Goal: Task Accomplishment & Management: Use online tool/utility

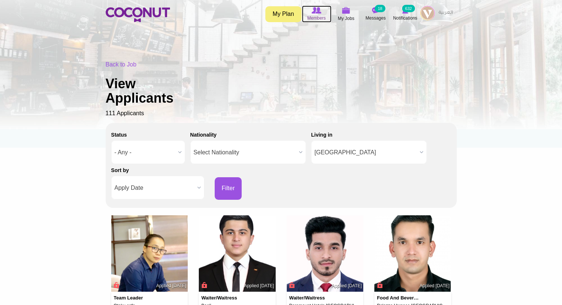
click at [313, 14] on icon at bounding box center [316, 10] width 28 height 8
click at [315, 14] on icon at bounding box center [316, 10] width 28 height 8
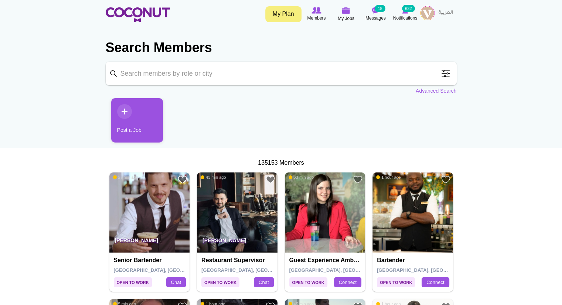
click at [449, 73] on span at bounding box center [445, 73] width 15 height 15
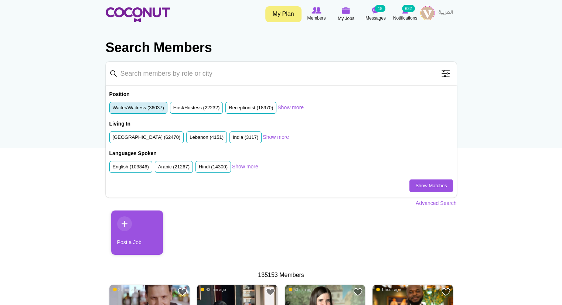
click at [124, 110] on label "Waiter/Waitress (36037)" at bounding box center [138, 107] width 51 height 7
click at [113, 109] on input "Waiter/Waitress (36037)" at bounding box center [113, 109] width 0 height 0
click at [141, 138] on label "United Arab Emirates (62470)" at bounding box center [147, 137] width 68 height 7
click at [113, 139] on input "United Arab Emirates (62470)" at bounding box center [113, 139] width 0 height 0
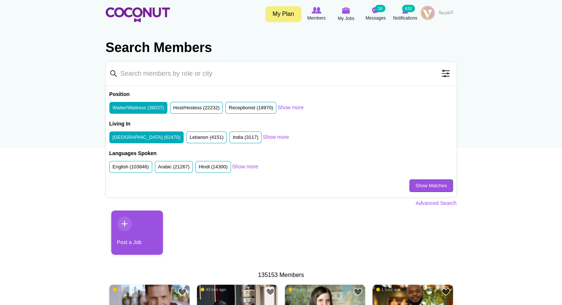
click at [432, 188] on link "Show Matches" at bounding box center [430, 185] width 43 height 13
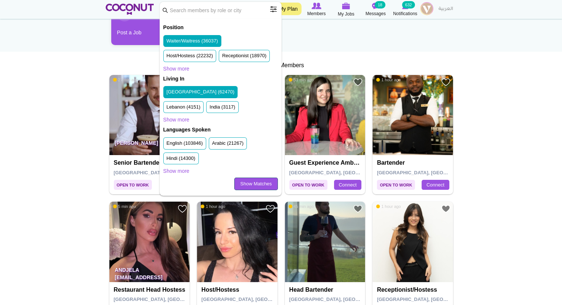
scroll to position [97, 0]
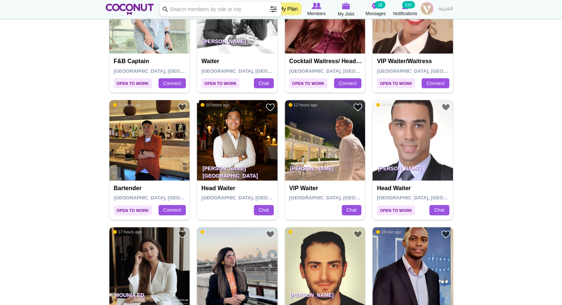
scroll to position [217, 0]
click at [330, 137] on img at bounding box center [325, 140] width 80 height 80
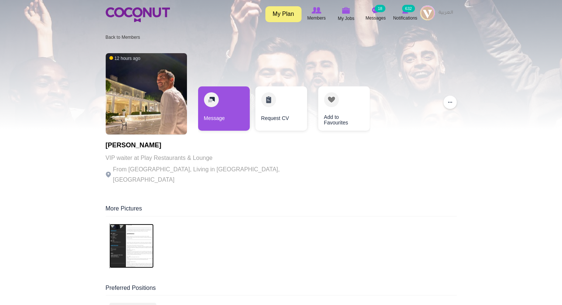
click at [137, 246] on img at bounding box center [131, 246] width 44 height 44
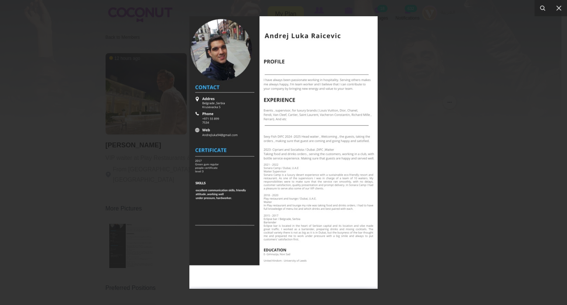
click at [137, 246] on div at bounding box center [283, 152] width 567 height 305
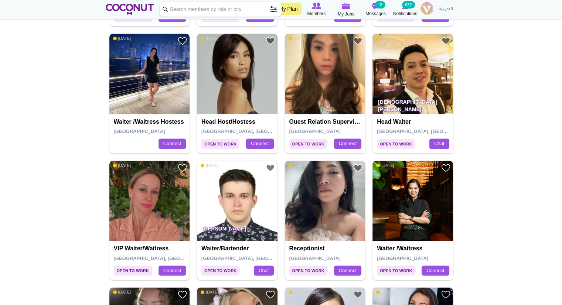
scroll to position [966, 0]
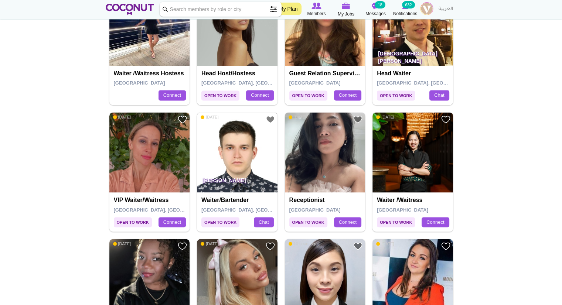
click at [245, 157] on img at bounding box center [237, 152] width 80 height 80
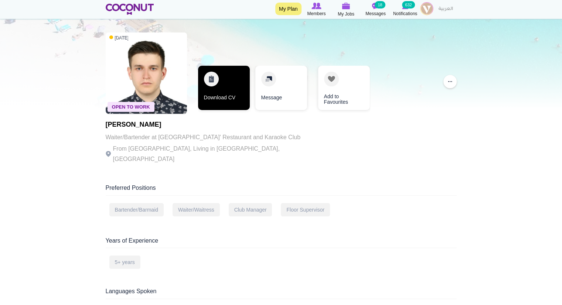
click at [215, 95] on link "Download CV" at bounding box center [224, 88] width 52 height 44
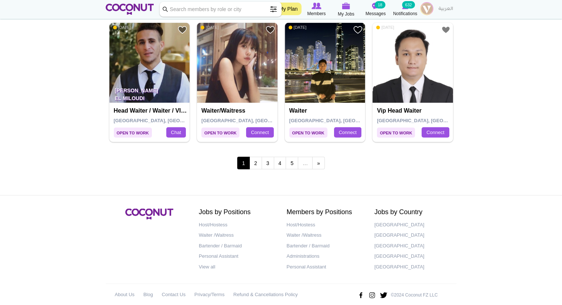
scroll to position [1317, 0]
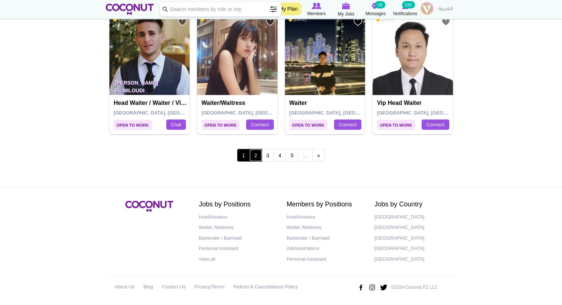
click at [254, 150] on link "2" at bounding box center [255, 155] width 13 height 13
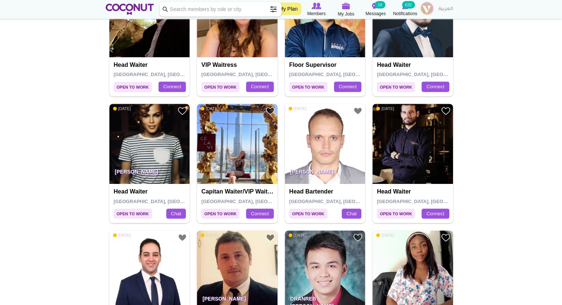
scroll to position [341, 0]
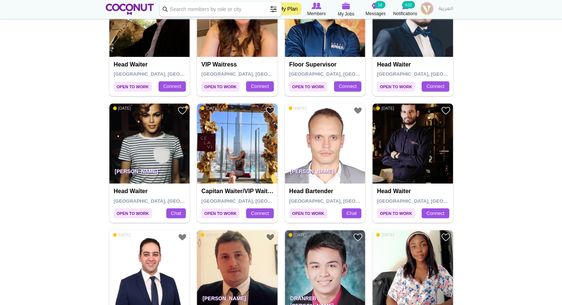
click at [418, 143] on img at bounding box center [412, 143] width 80 height 80
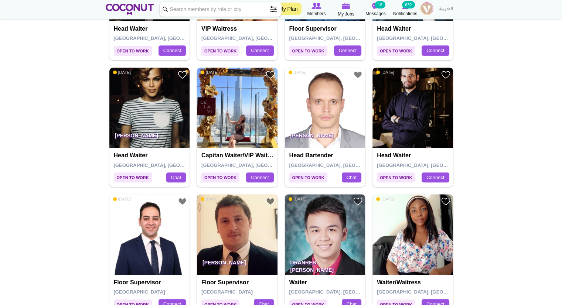
scroll to position [377, 0]
click at [427, 113] on img at bounding box center [412, 108] width 80 height 80
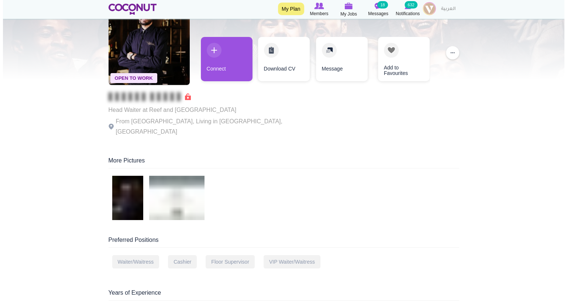
scroll to position [50, 0]
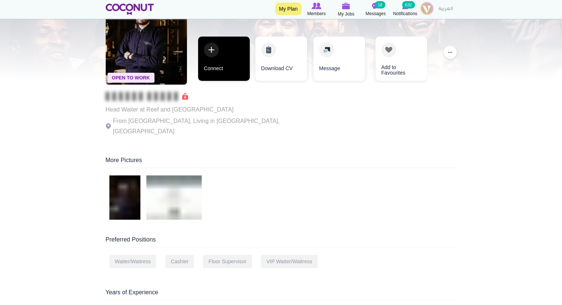
click at [221, 45] on link "Connect" at bounding box center [224, 59] width 52 height 44
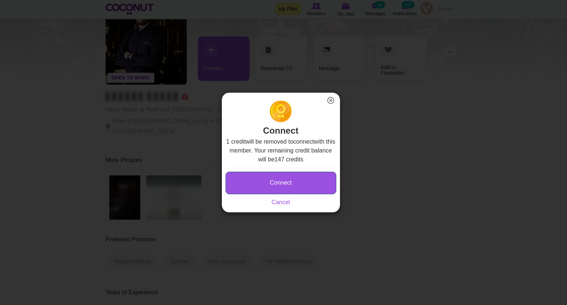
click at [272, 178] on button "Connect" at bounding box center [281, 183] width 111 height 23
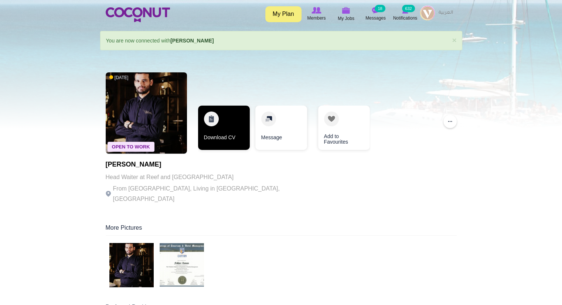
click at [217, 119] on link "Download CV" at bounding box center [224, 128] width 52 height 44
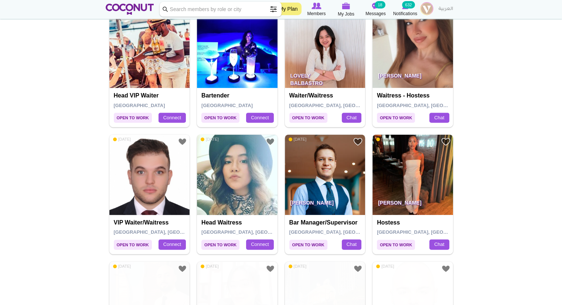
scroll to position [1071, 0]
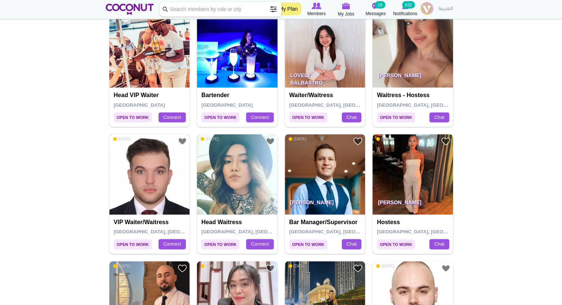
click at [135, 175] on img at bounding box center [149, 174] width 80 height 80
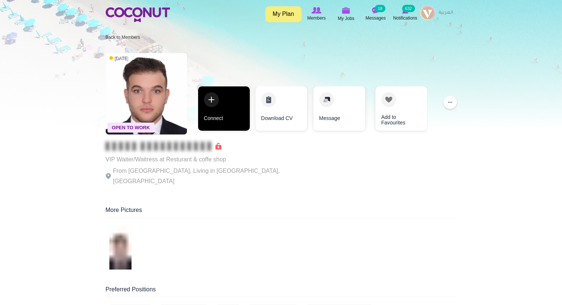
click at [226, 100] on link "Connect" at bounding box center [224, 108] width 52 height 44
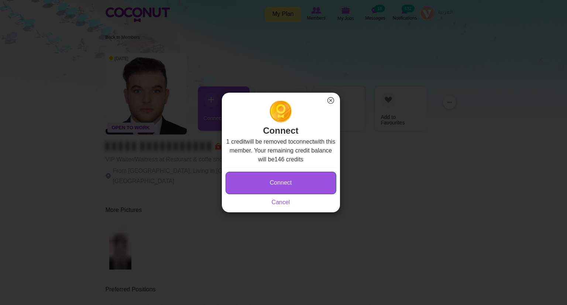
click at [270, 182] on button "Connect" at bounding box center [281, 183] width 111 height 23
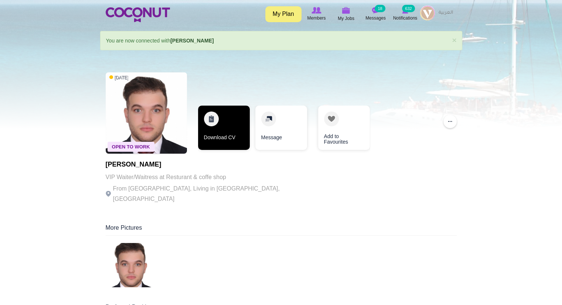
click at [205, 121] on link "Download CV" at bounding box center [224, 128] width 52 height 44
